Goal: Entertainment & Leisure: Consume media (video, audio)

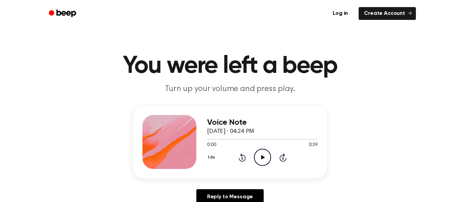
click at [262, 163] on icon "Play Audio" at bounding box center [262, 156] width 17 height 17
click at [239, 157] on icon "Rewind 5 seconds" at bounding box center [241, 157] width 7 height 9
click at [239, 160] on icon "Rewind 5 seconds" at bounding box center [241, 157] width 7 height 9
click at [242, 158] on icon at bounding box center [242, 158] width 2 height 3
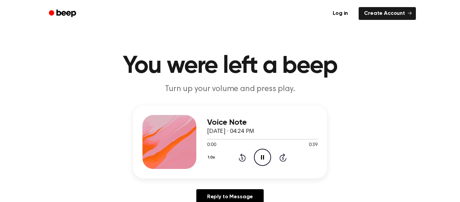
click at [244, 159] on icon at bounding box center [242, 157] width 7 height 8
click at [242, 158] on icon at bounding box center [242, 158] width 2 height 3
click at [263, 160] on icon "Play Audio" at bounding box center [262, 156] width 17 height 17
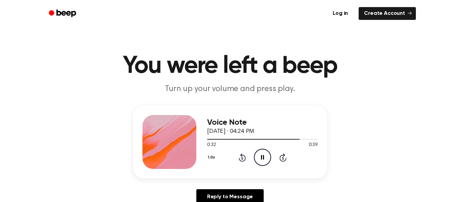
click at [295, 137] on span at bounding box center [296, 138] width 5 height 5
click at [256, 140] on div at bounding box center [262, 138] width 110 height 5
click at [243, 141] on div at bounding box center [262, 138] width 110 height 5
click at [229, 151] on div "1.0x Rewind 5 seconds Pause Audio Skip 5 seconds" at bounding box center [262, 156] width 110 height 17
click at [204, 147] on div "Voice Note September 16, 2025 · 04:24 PM 0:12 0:39 Your browser does not suppor…" at bounding box center [230, 141] width 194 height 73
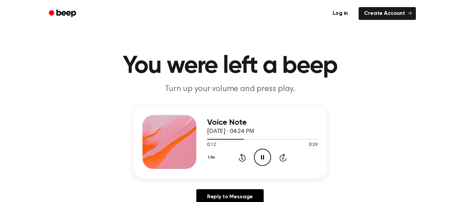
click at [208, 140] on div at bounding box center [262, 138] width 110 height 5
click at [213, 139] on div at bounding box center [262, 139] width 110 height 1
click at [213, 148] on span "0:02" at bounding box center [211, 144] width 9 height 7
click at [211, 141] on span at bounding box center [212, 138] width 5 height 5
click at [263, 157] on icon at bounding box center [263, 157] width 4 height 4
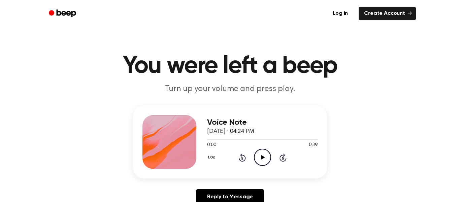
click at [264, 156] on icon "Play Audio" at bounding box center [262, 156] width 17 height 17
